Goal: Find specific page/section: Find specific page/section

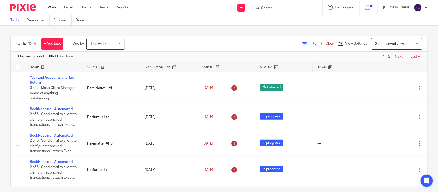
click at [266, 5] on form at bounding box center [288, 7] width 55 height 6
click at [261, 8] on input "Search" at bounding box center [284, 8] width 46 height 5
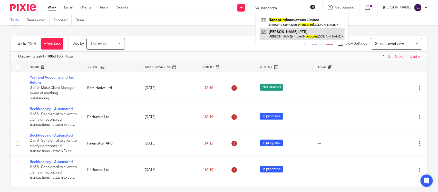
type input "nanopritn"
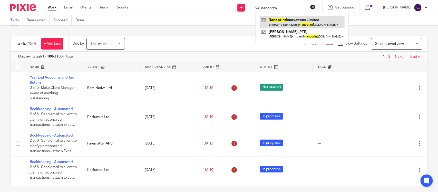
click at [286, 22] on link at bounding box center [302, 22] width 85 height 12
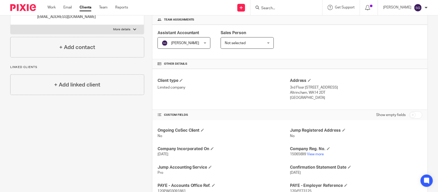
scroll to position [78, 0]
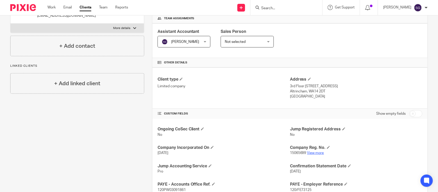
click at [314, 151] on link "View more" at bounding box center [315, 153] width 17 height 4
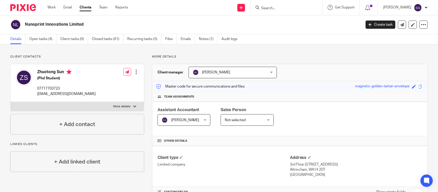
click at [267, 8] on input "Search" at bounding box center [284, 8] width 46 height 5
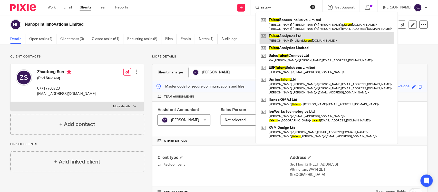
type input "talent"
click at [286, 39] on link at bounding box center [327, 38] width 134 height 12
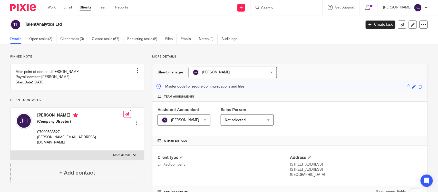
drag, startPoint x: 26, startPoint y: 24, endPoint x: 61, endPoint y: 26, distance: 35.2
click at [61, 26] on h2 "TalentAnalytics Ltd" at bounding box center [158, 24] width 266 height 5
copy h2 "TalentAnalytics Ltd"
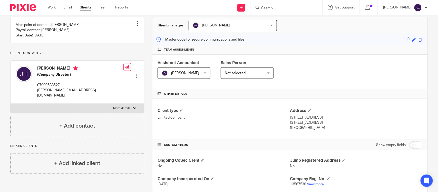
scroll to position [101, 0]
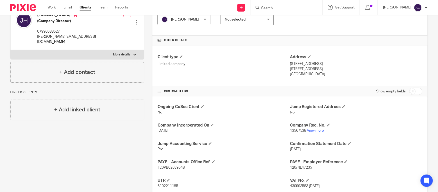
click at [309, 129] on link "View more" at bounding box center [315, 131] width 17 height 4
